Goal: Transaction & Acquisition: Obtain resource

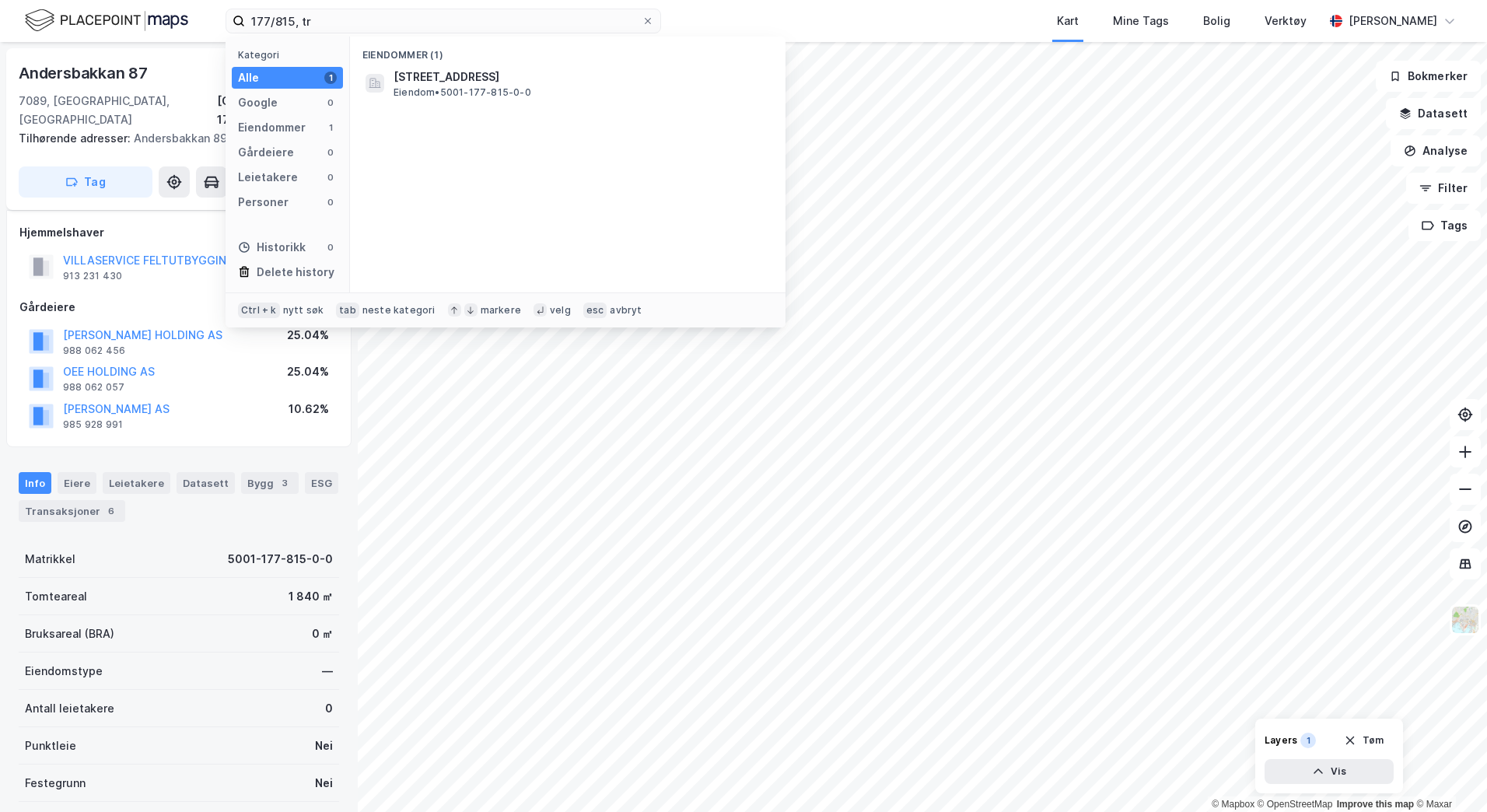
click at [200, 14] on div "177/815, tr Kategori Alle 1 Google 0 Eiendommer 1 Gårdeiere 0 Leietakere 0 Pers…" at bounding box center [743, 20] width 1487 height 42
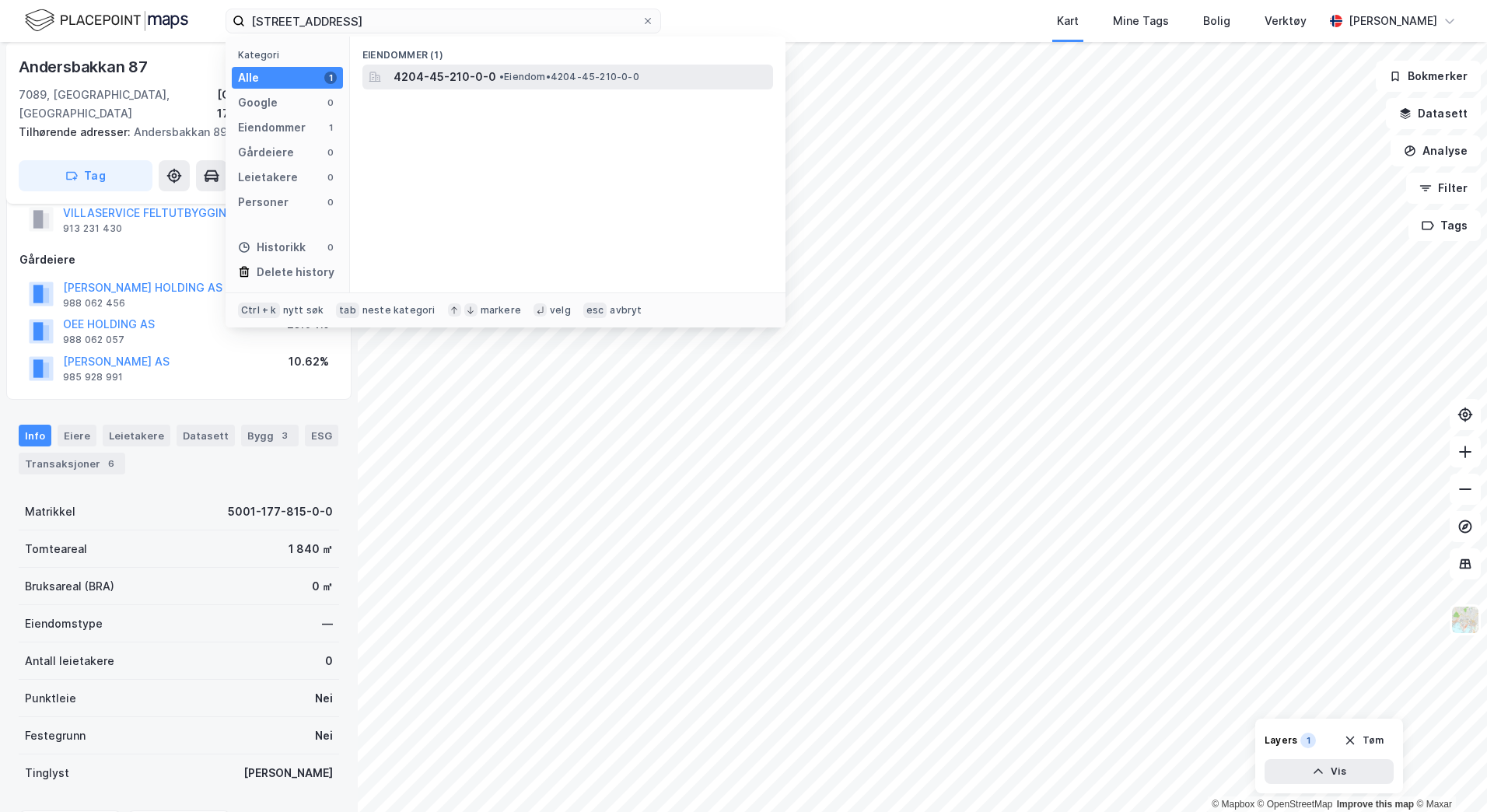
type input "45/210, kristiansand"
click at [421, 74] on span "4204-45-210-0-0" at bounding box center [445, 77] width 103 height 19
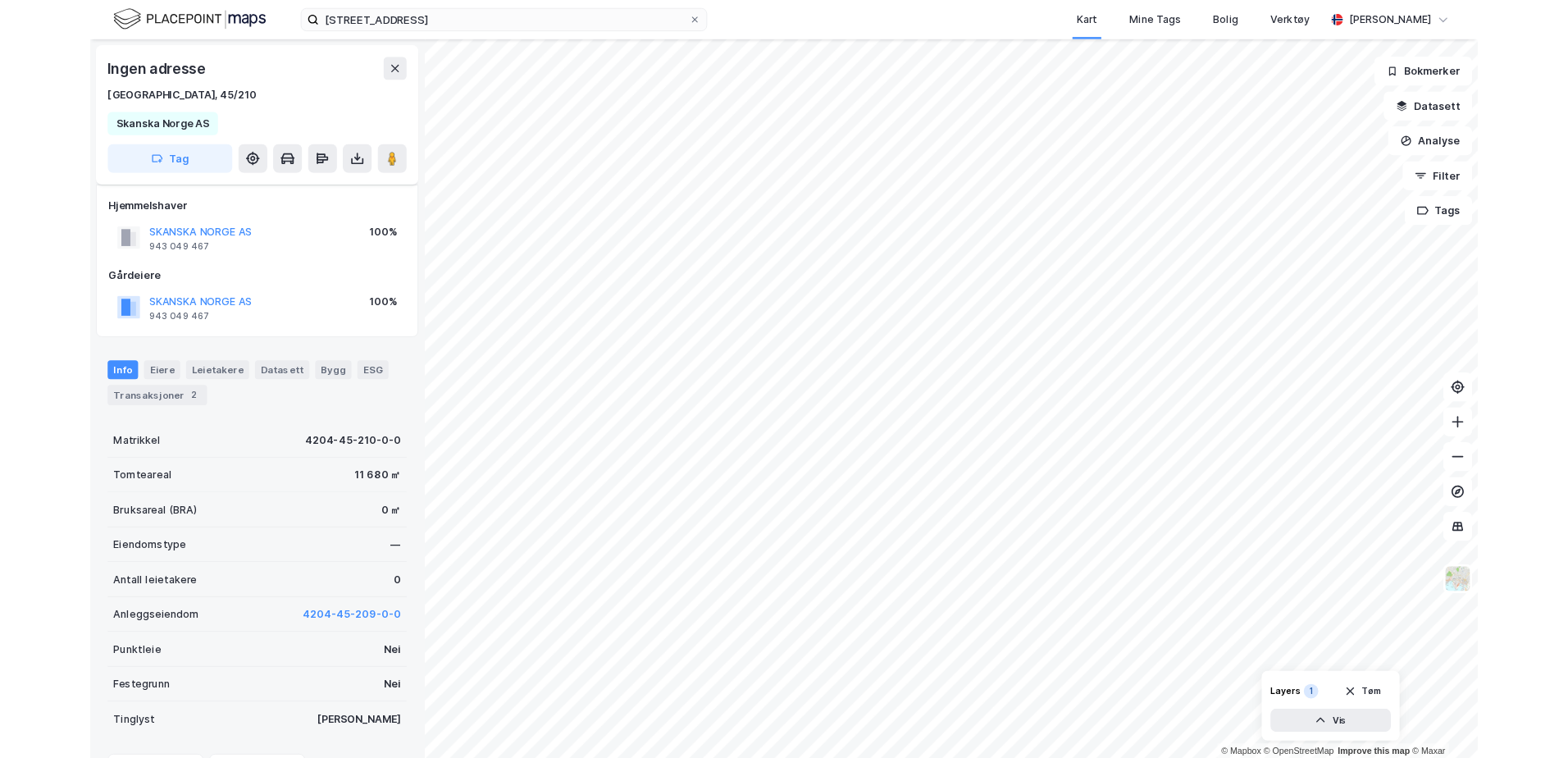
scroll to position [50, 0]
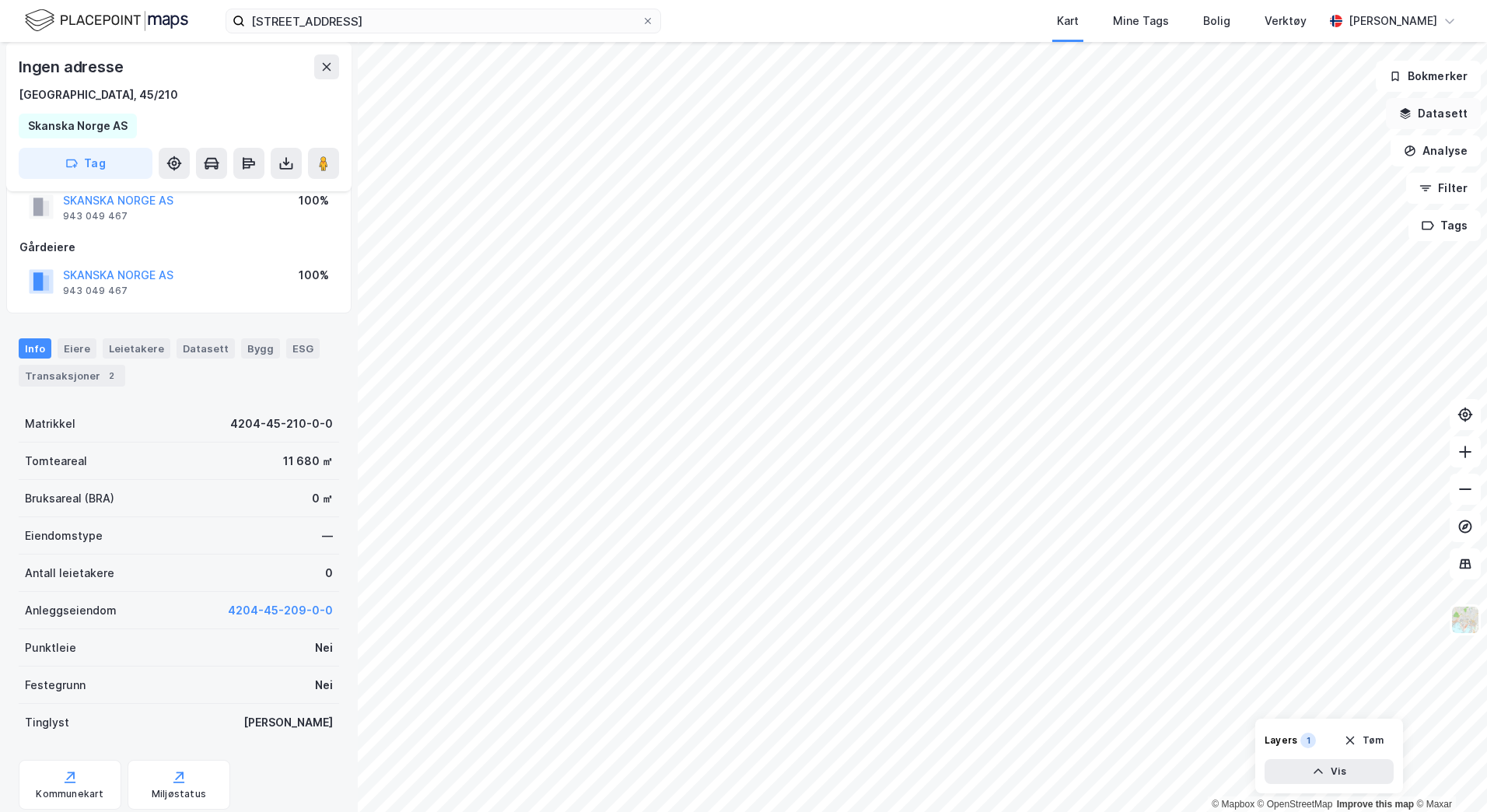
click at [1423, 111] on button "Datasett" at bounding box center [1433, 113] width 95 height 31
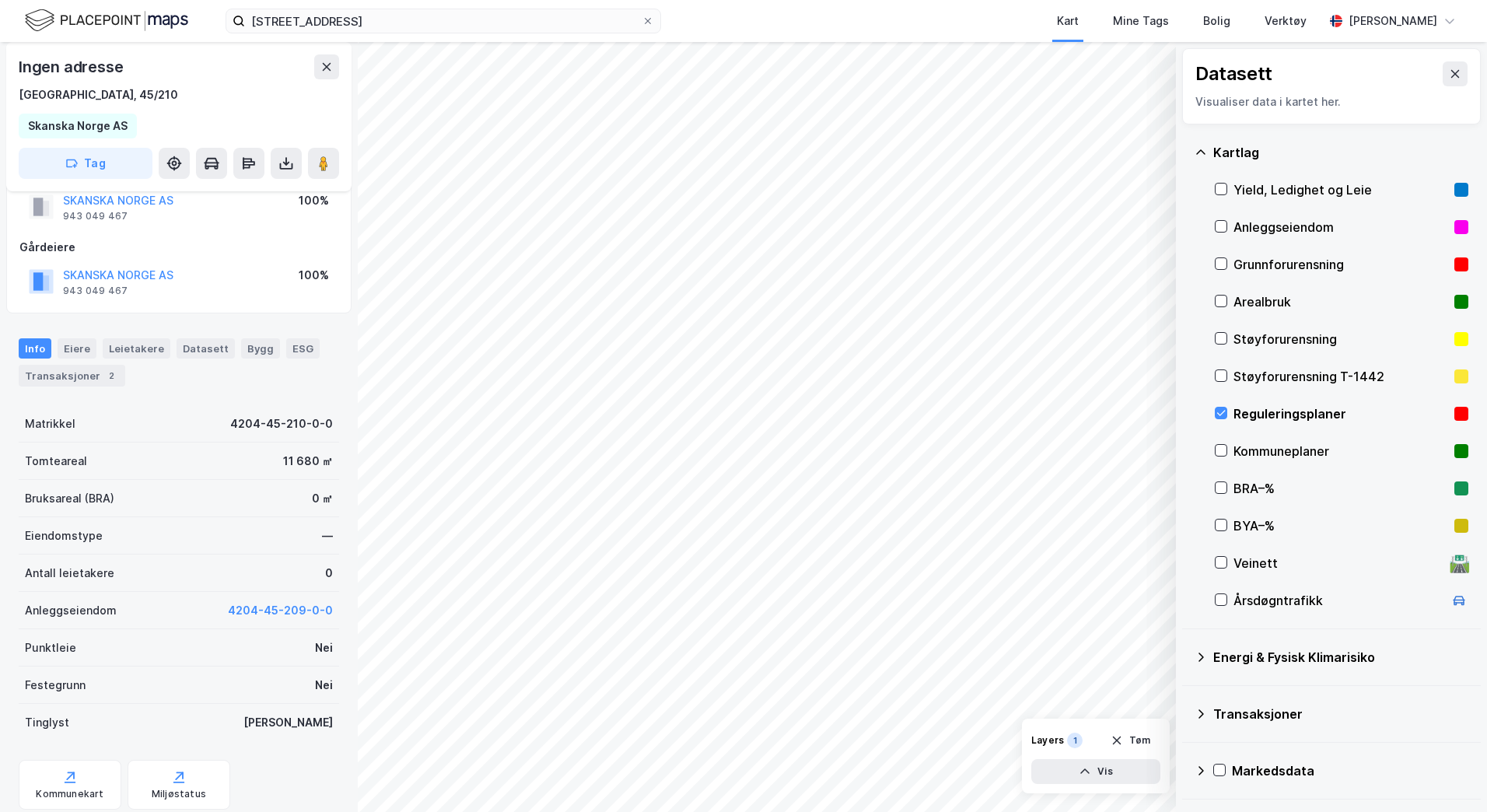
click at [1248, 409] on div "Reguleringsplaner" at bounding box center [1340, 413] width 215 height 19
click at [1449, 73] on icon at bounding box center [1454, 73] width 12 height 12
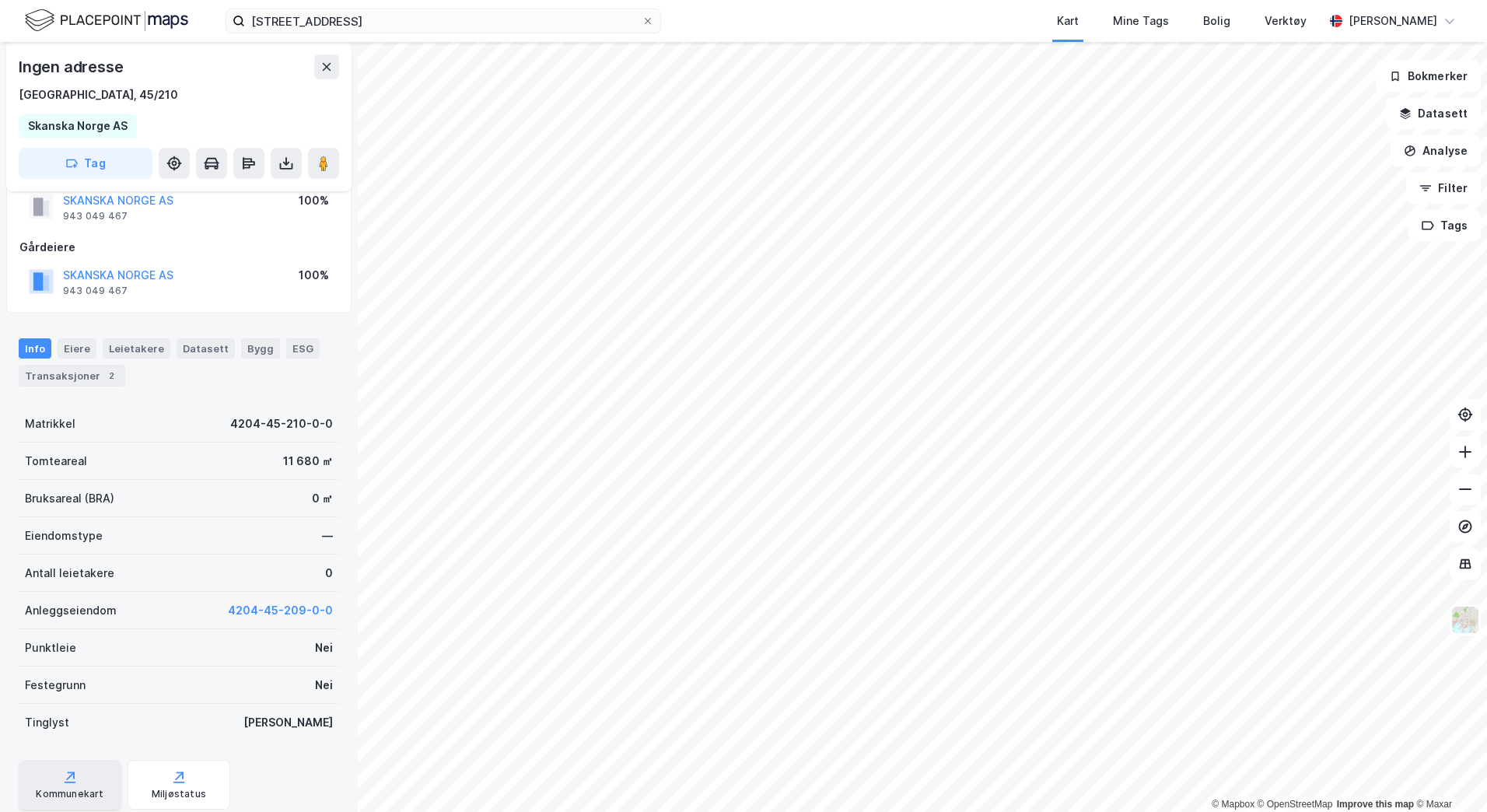
click at [73, 788] on div "Kommunekart" at bounding box center [69, 793] width 68 height 12
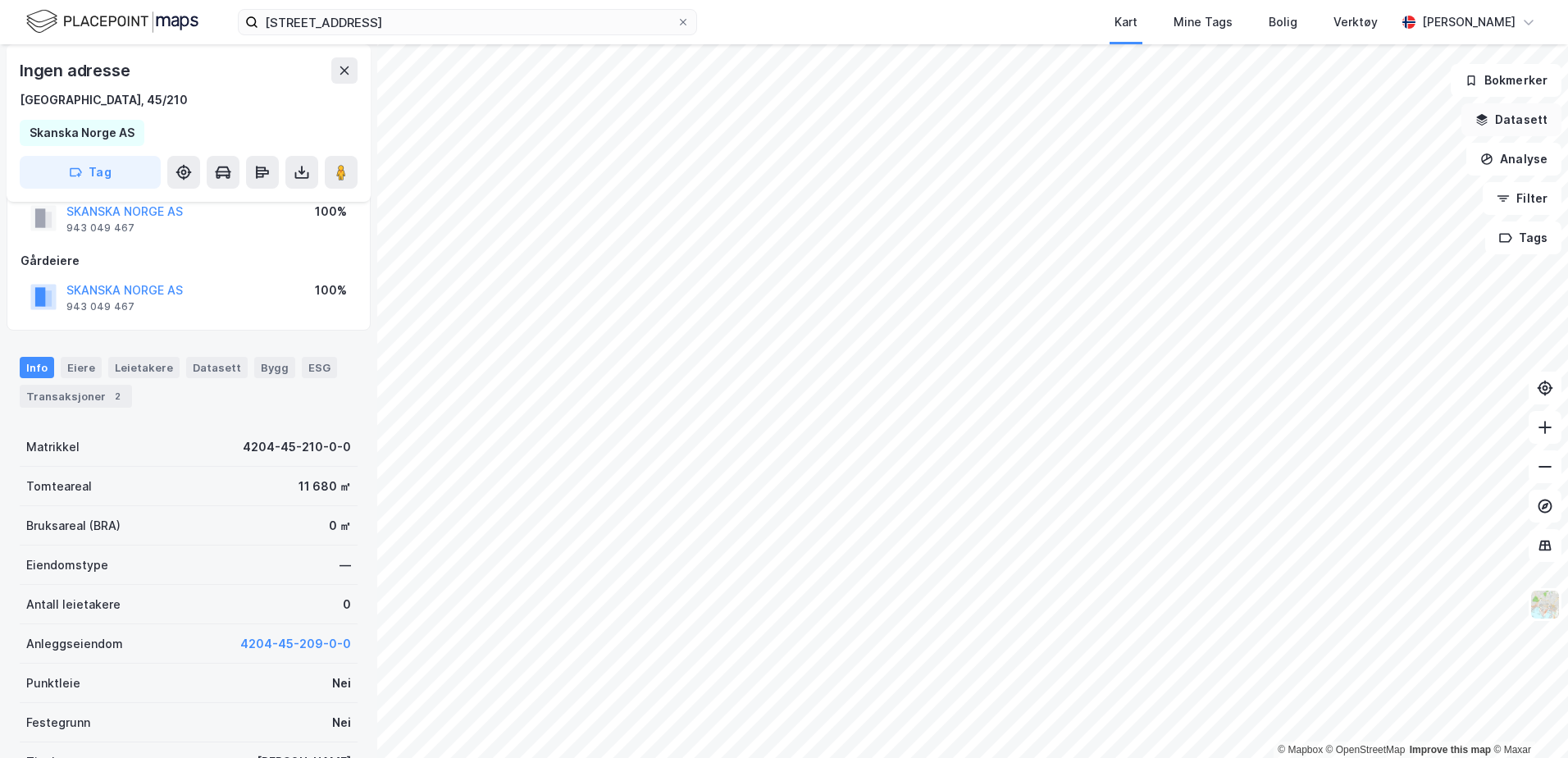
click at [1488, 114] on icon "button" at bounding box center [1481, 120] width 13 height 13
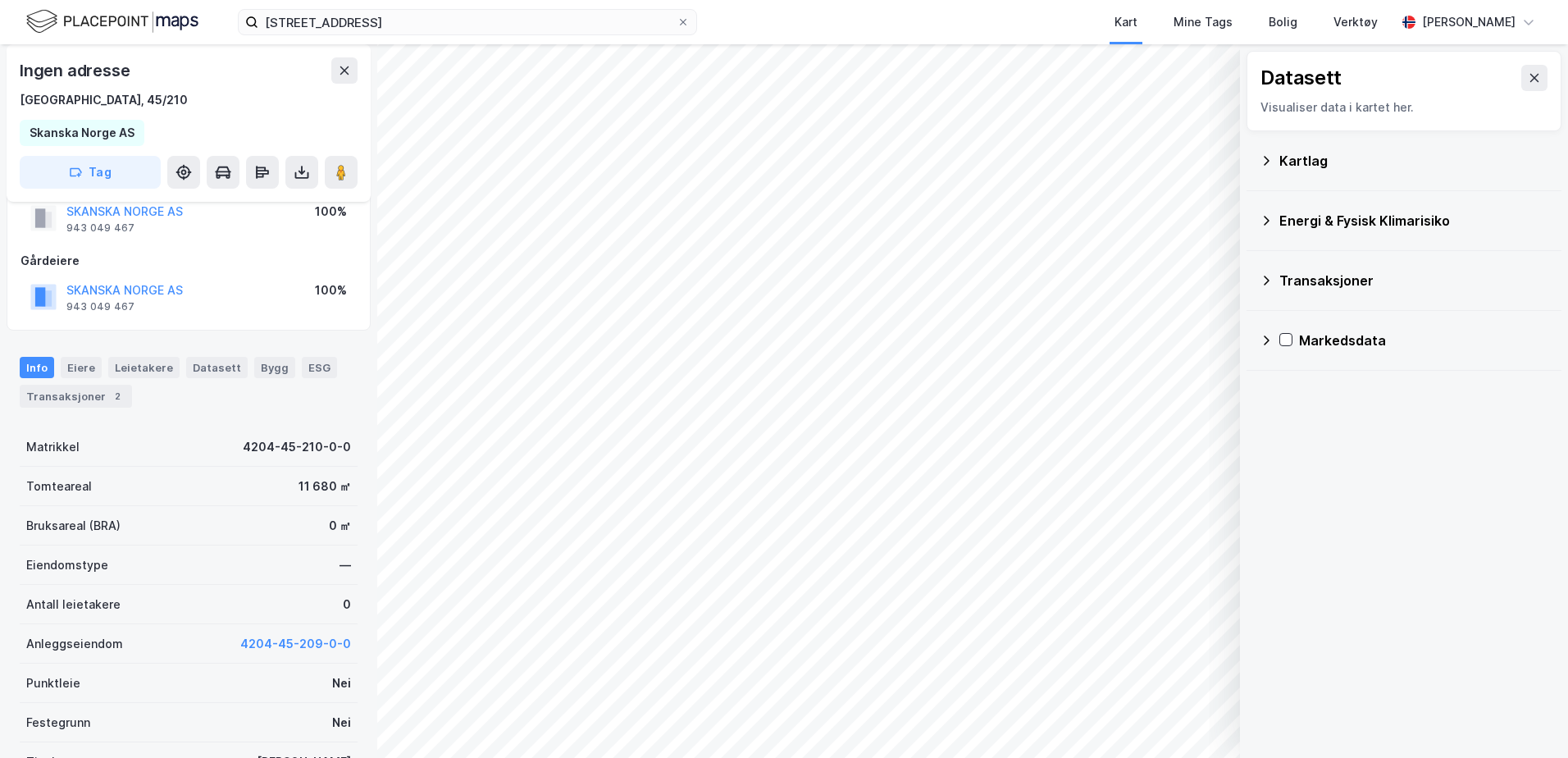
click at [1276, 161] on div "Kartlag" at bounding box center [1405, 161] width 289 height 40
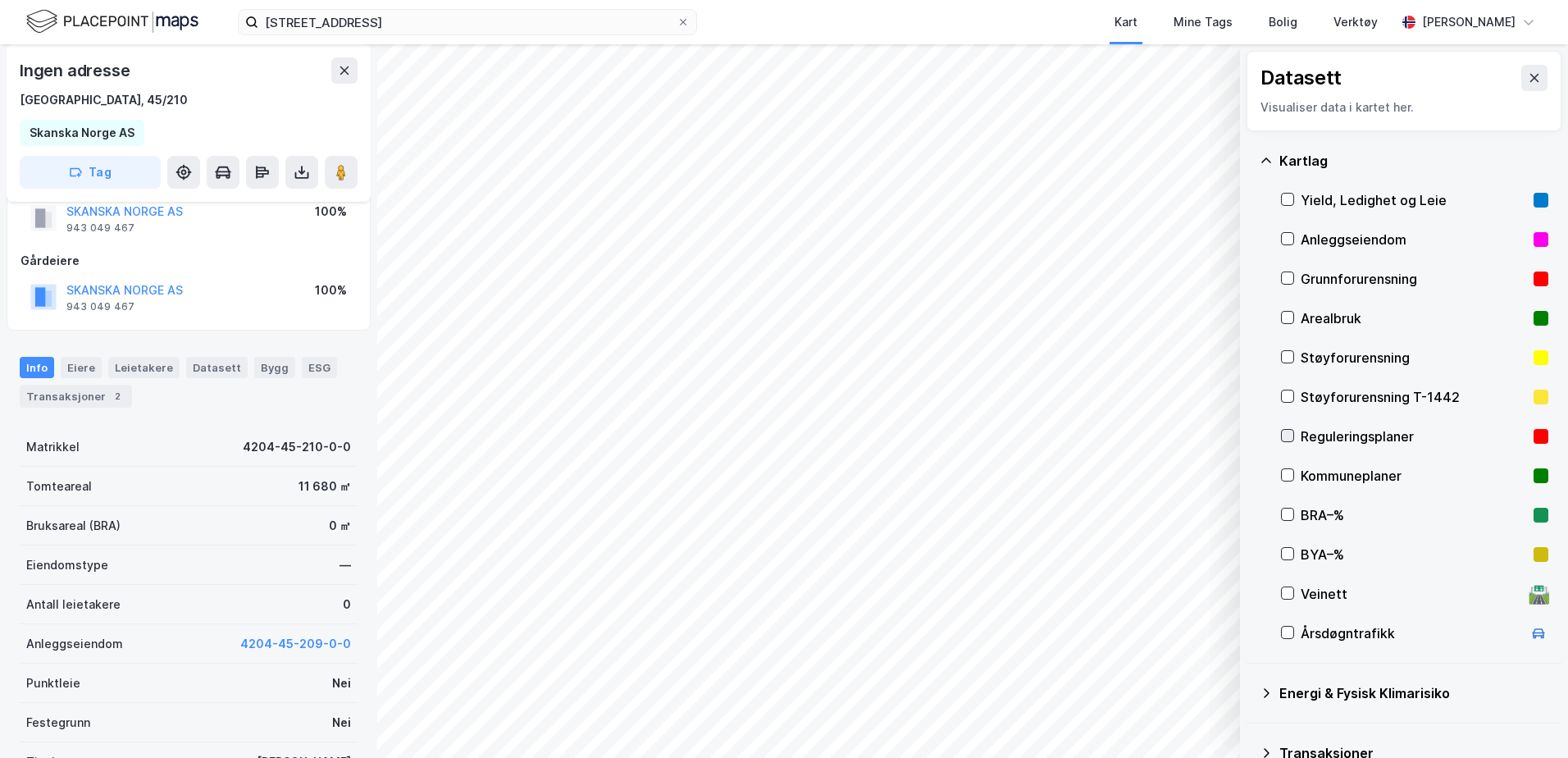
click at [1289, 439] on icon at bounding box center [1287, 435] width 11 height 11
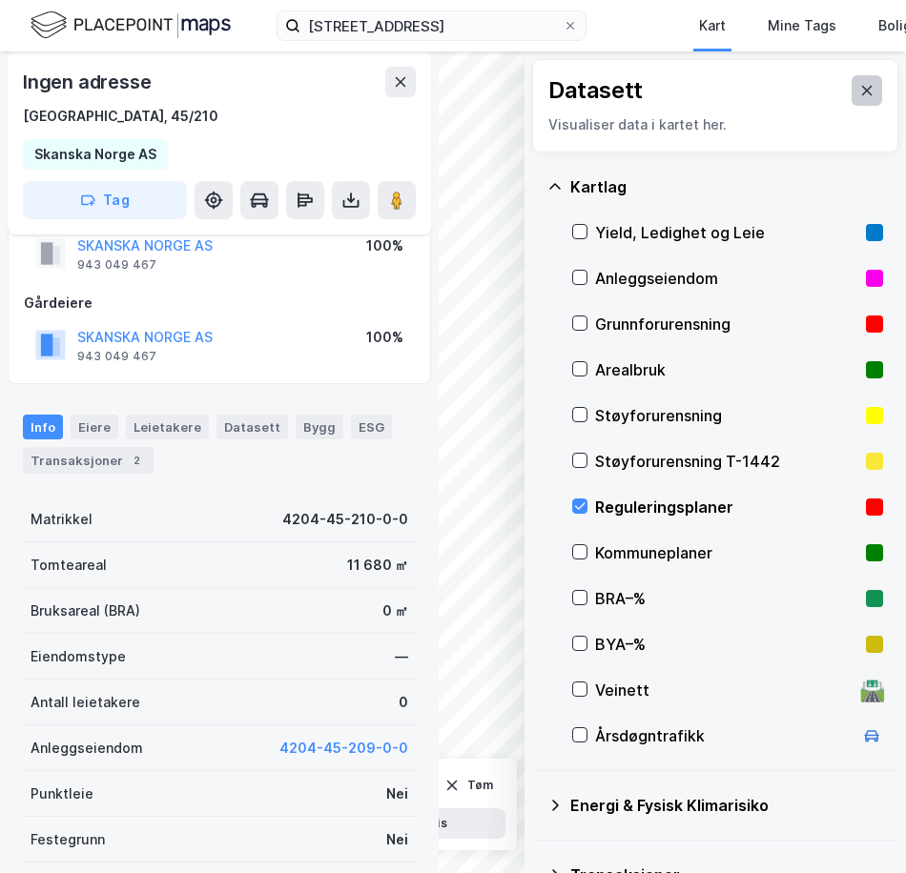
click at [852, 89] on button at bounding box center [867, 90] width 31 height 31
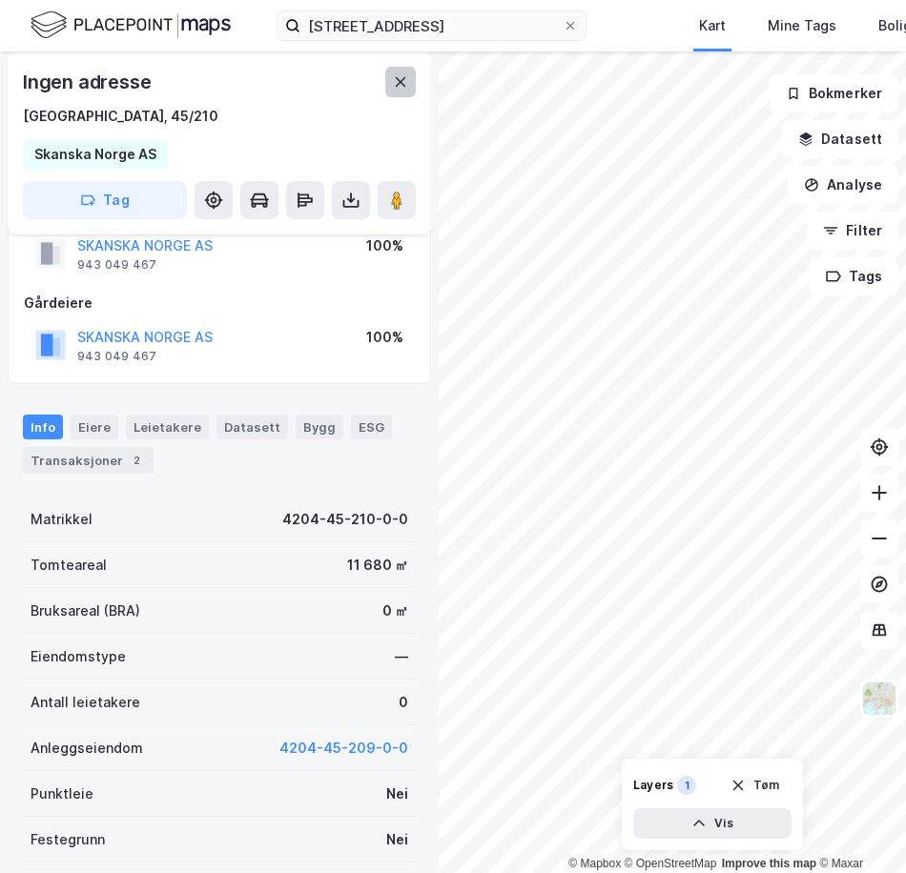
click at [400, 81] on icon at bounding box center [401, 82] width 10 height 10
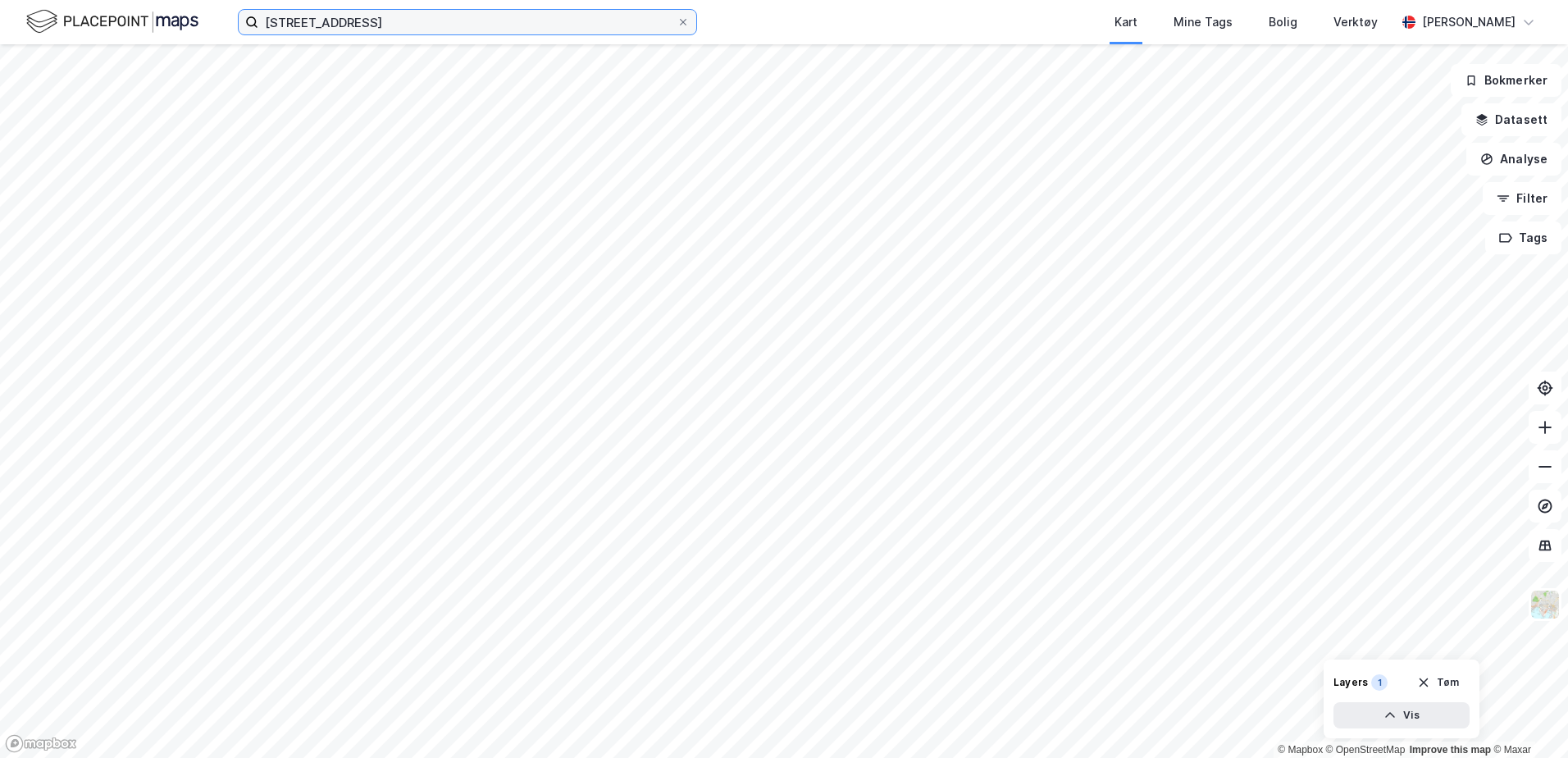
click at [397, 24] on input "45/210, kristiansand" at bounding box center [467, 22] width 418 height 25
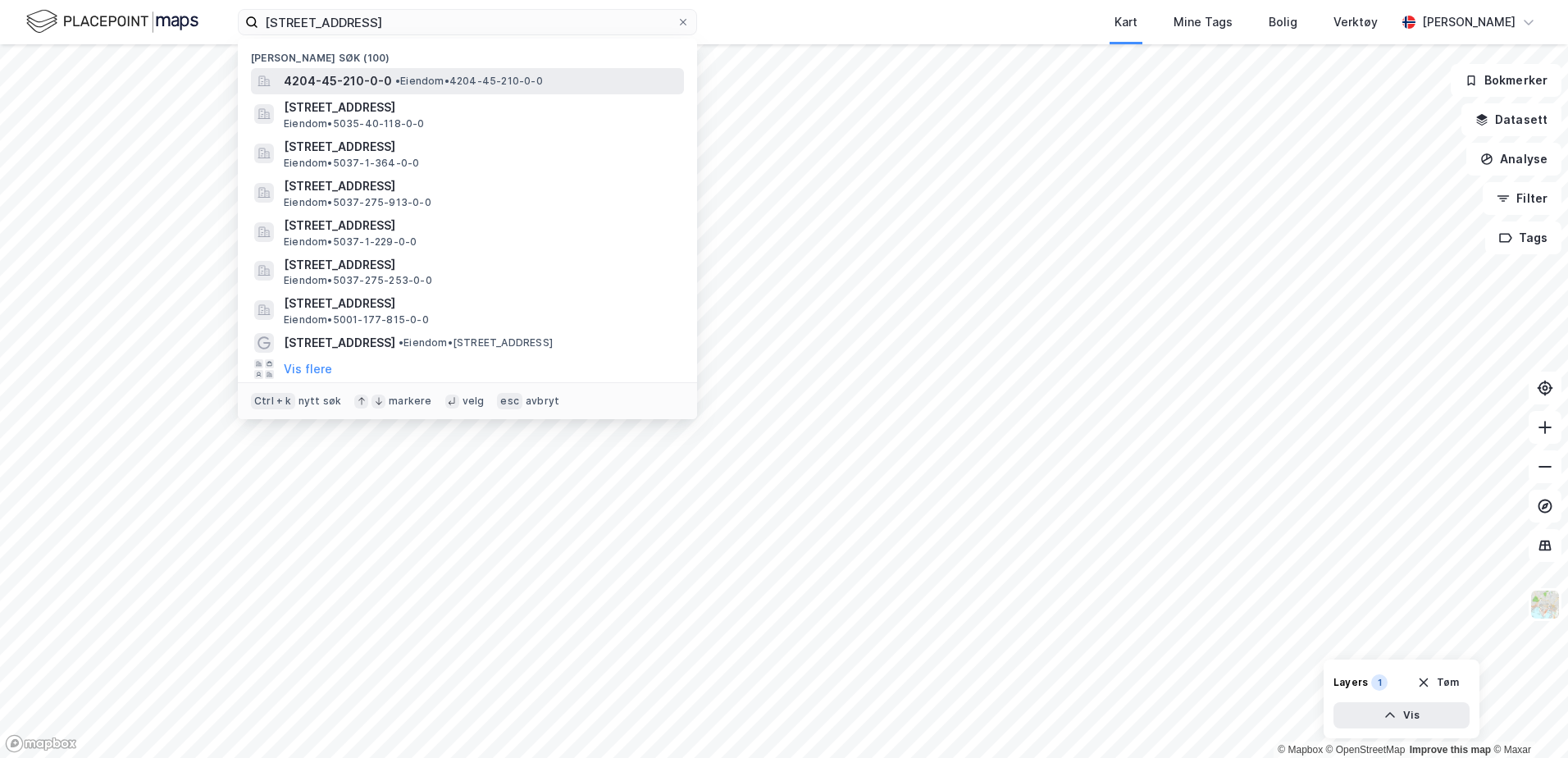
click at [359, 81] on span "4204-45-210-0-0" at bounding box center [338, 81] width 108 height 20
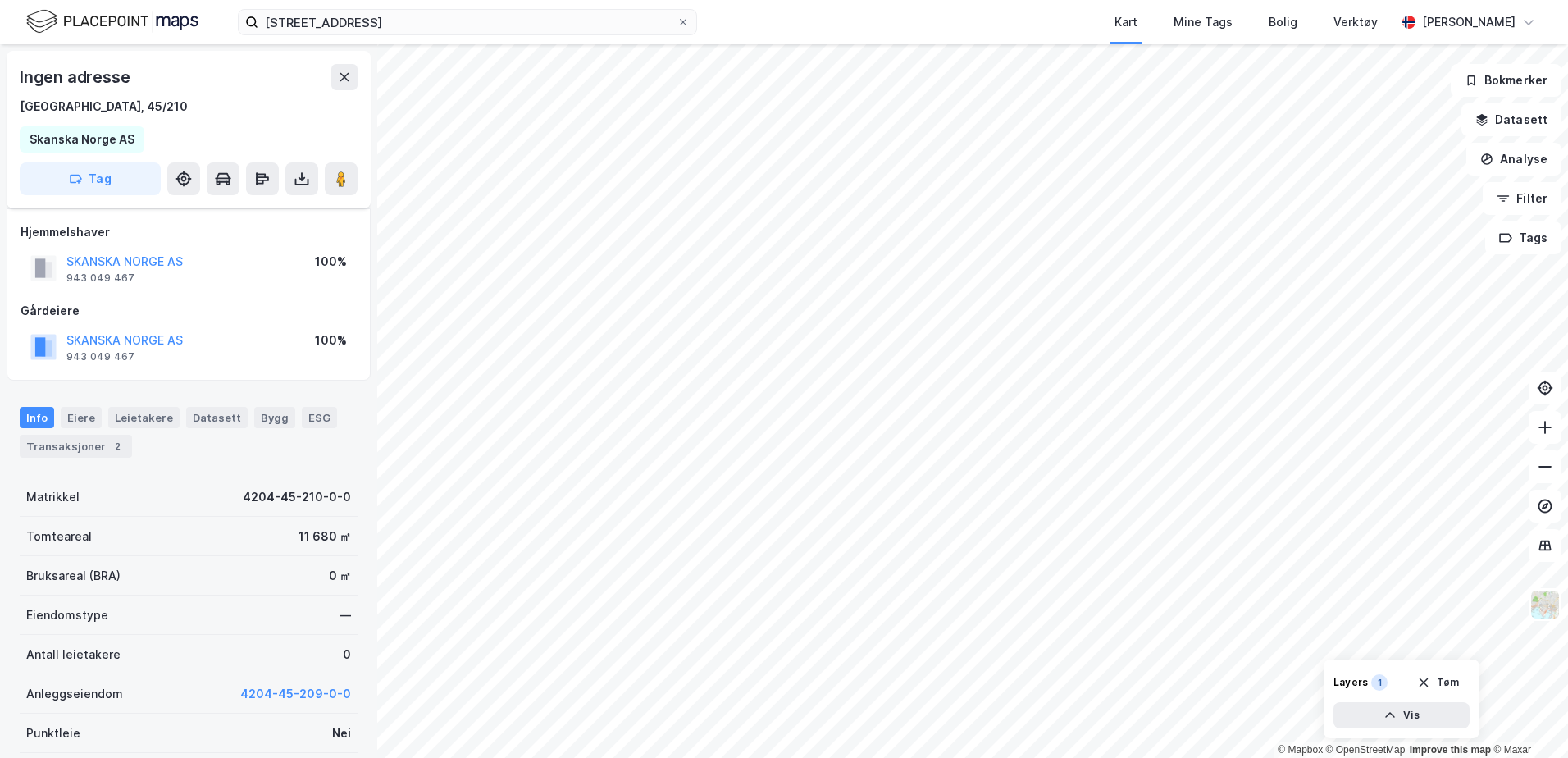
scroll to position [50, 0]
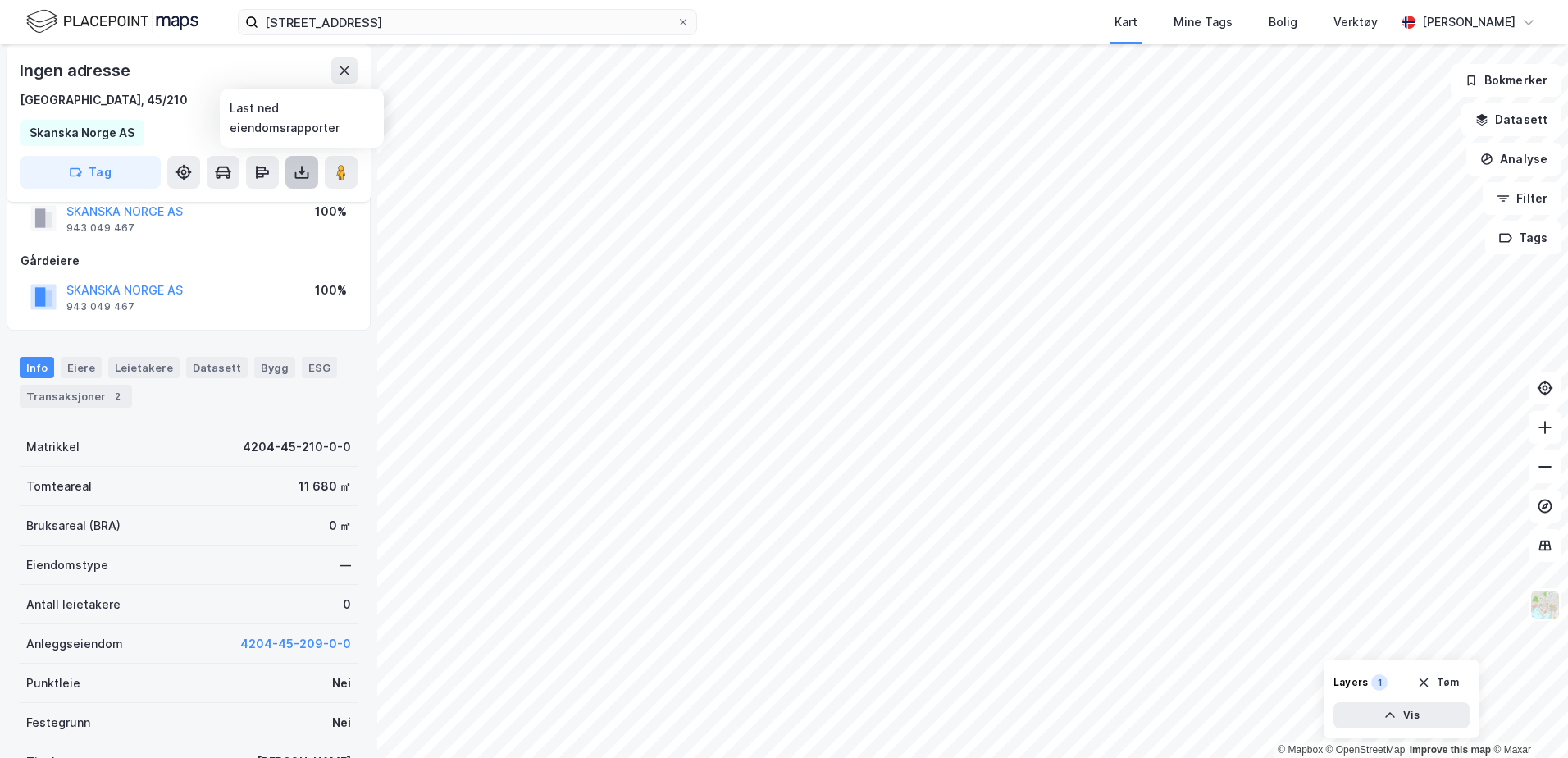
click at [298, 168] on icon at bounding box center [301, 172] width 16 height 16
click at [221, 201] on div "Last ned grunnbok" at bounding box center [220, 205] width 95 height 13
click at [1485, 127] on button "Datasett" at bounding box center [1511, 120] width 100 height 33
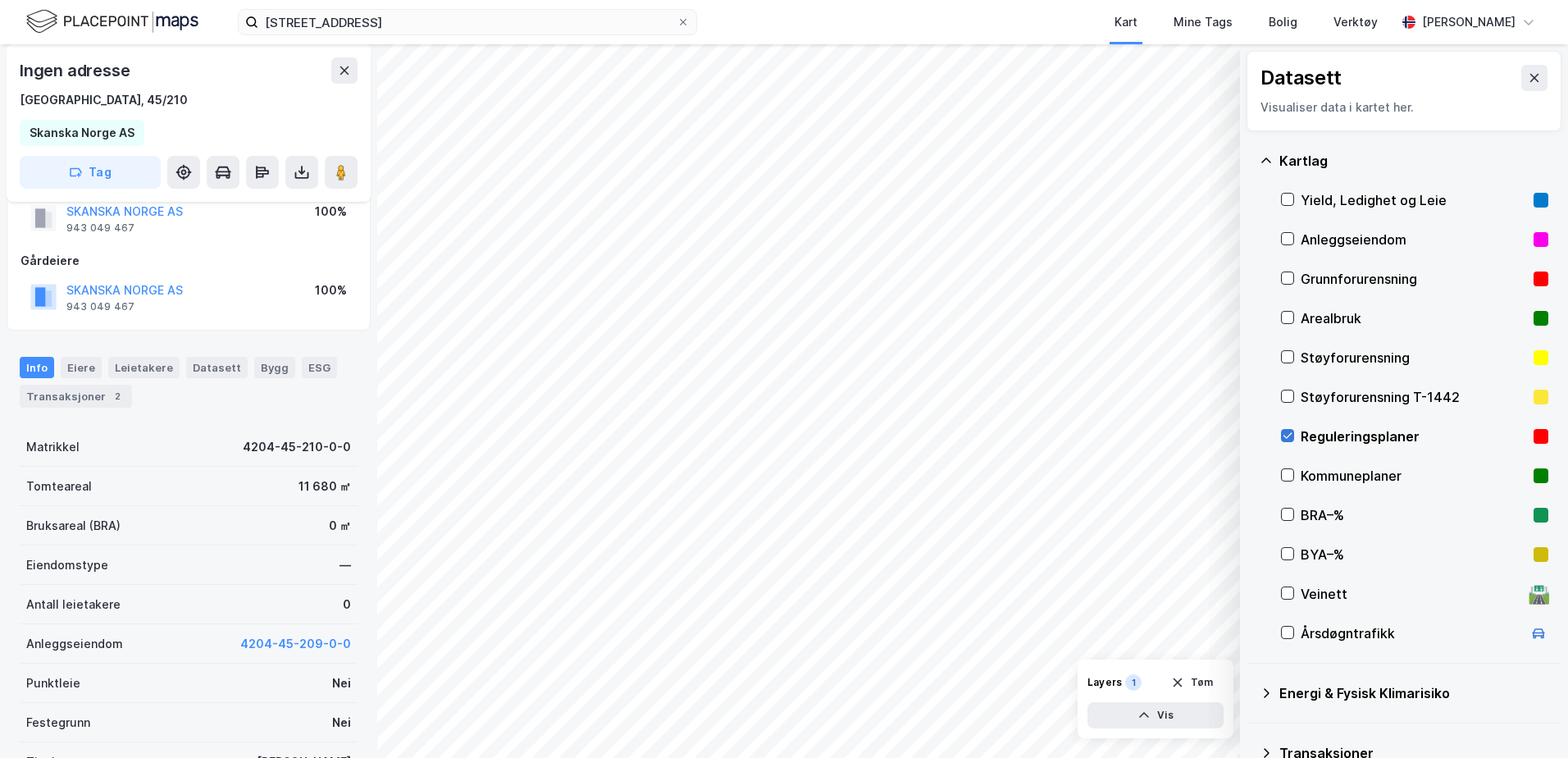
click at [1291, 433] on icon at bounding box center [1287, 435] width 11 height 11
click at [1528, 77] on icon at bounding box center [1534, 77] width 13 height 13
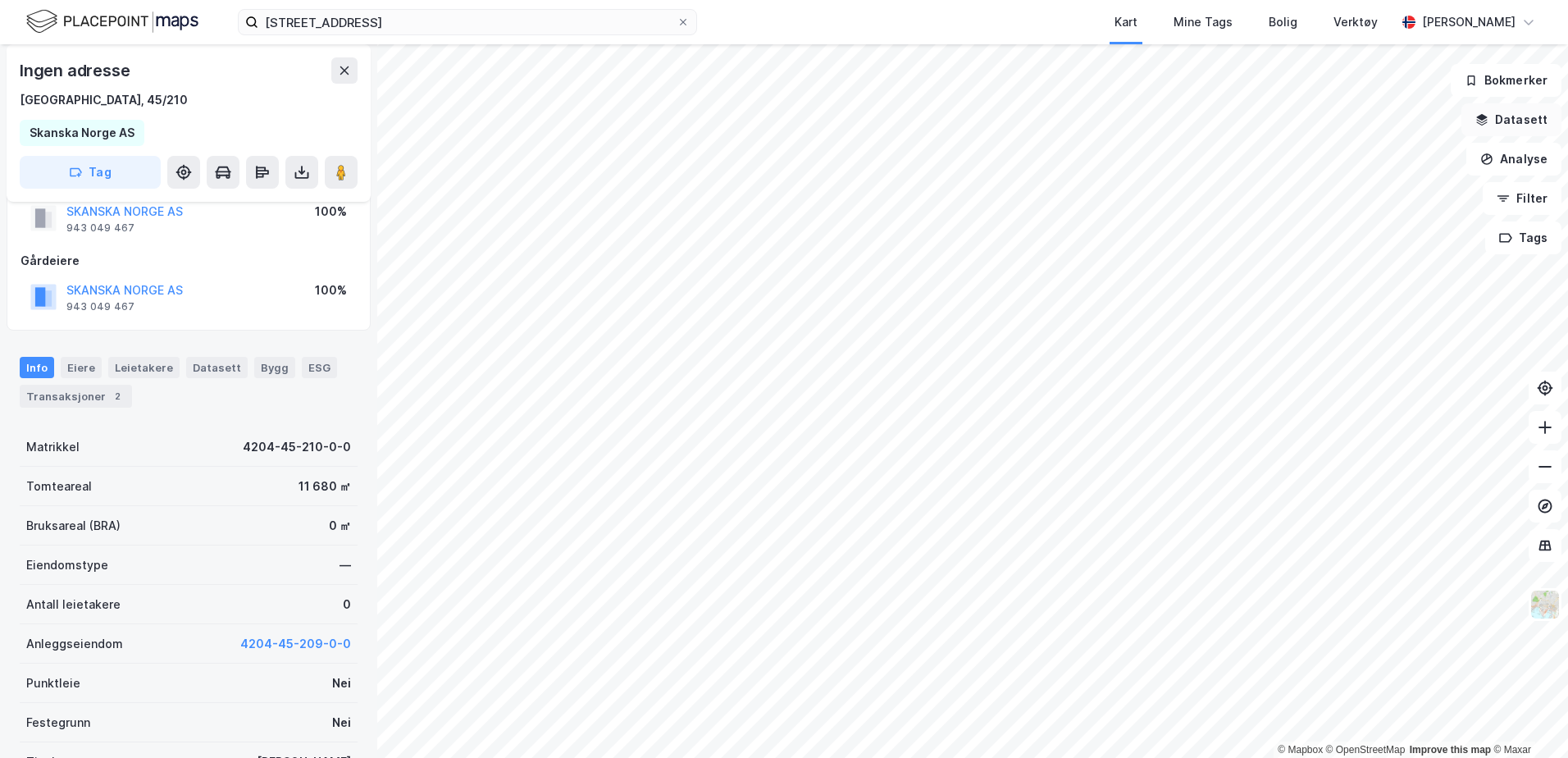
click at [1489, 123] on icon "button" at bounding box center [1481, 120] width 13 height 13
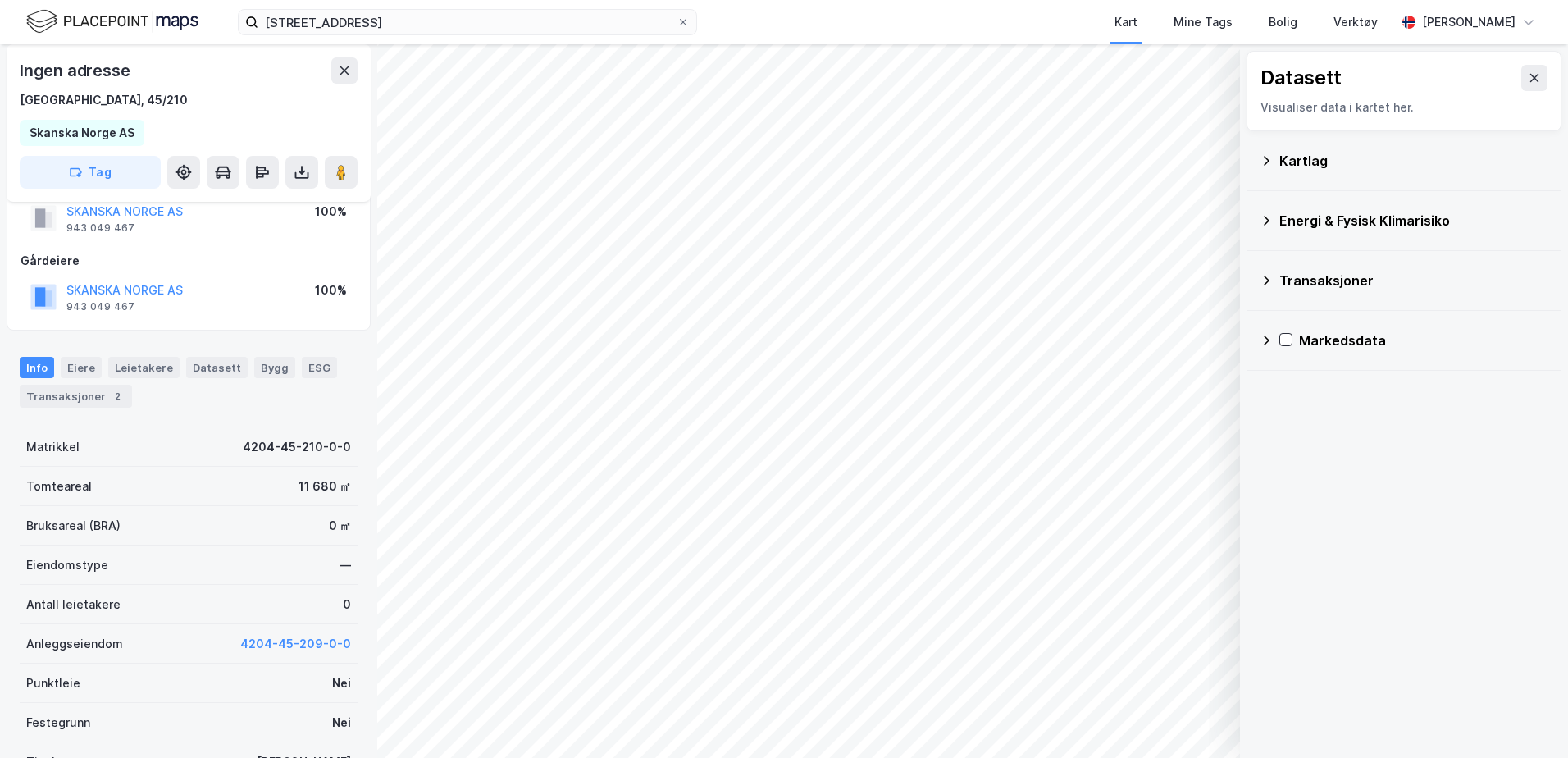
click at [1289, 164] on div "Kartlag" at bounding box center [1414, 160] width 269 height 20
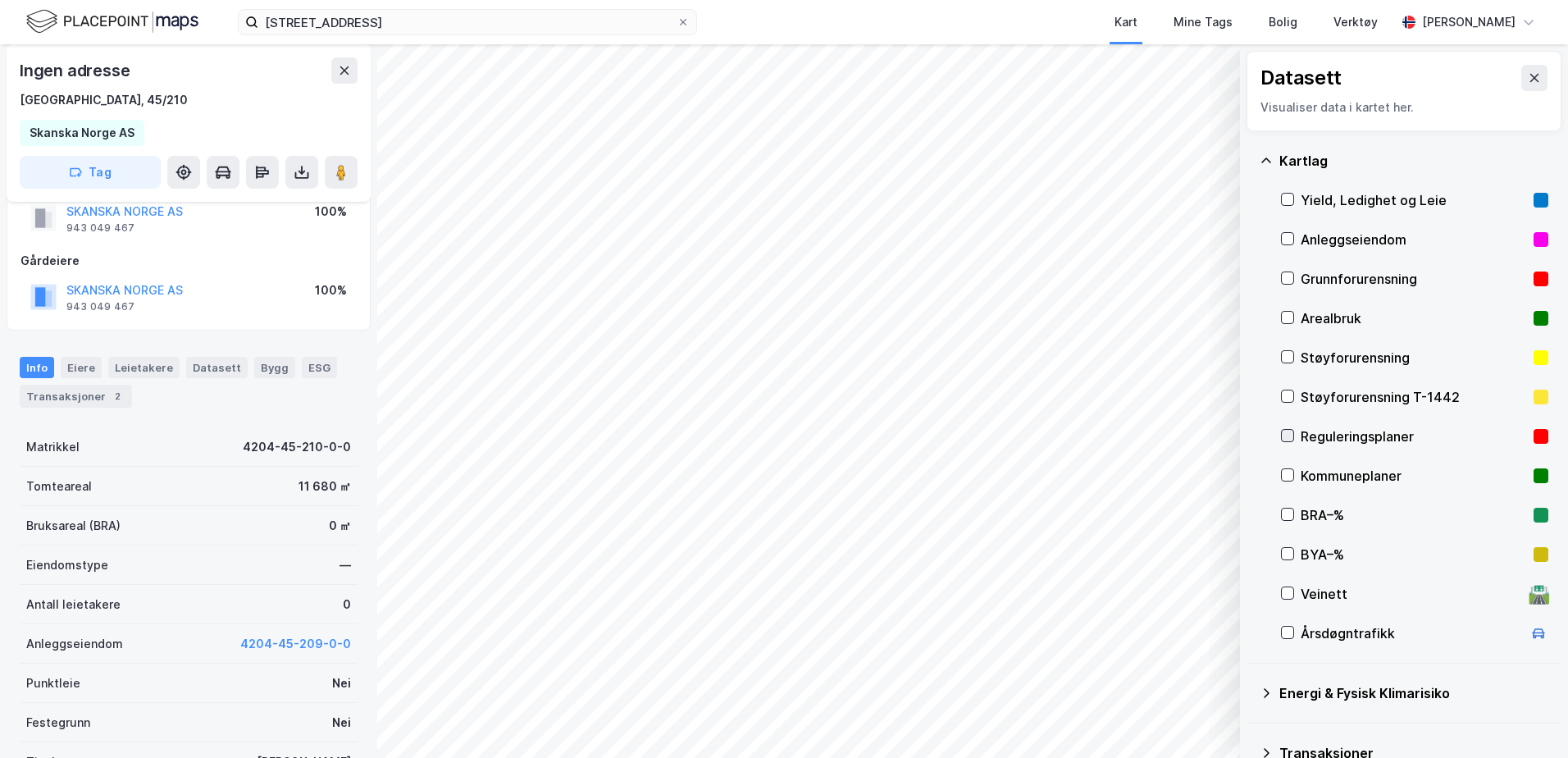
click at [1285, 442] on div at bounding box center [1287, 435] width 13 height 13
click at [1528, 83] on icon at bounding box center [1534, 77] width 13 height 13
